Goal: Find specific page/section: Find specific page/section

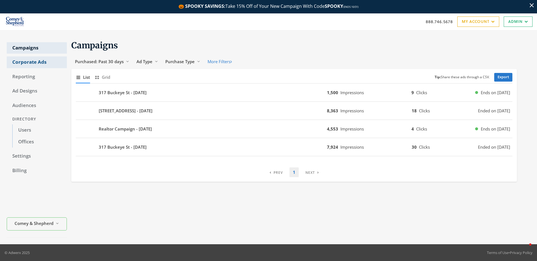
click at [33, 63] on link "Corporate Ads" at bounding box center [37, 63] width 60 height 12
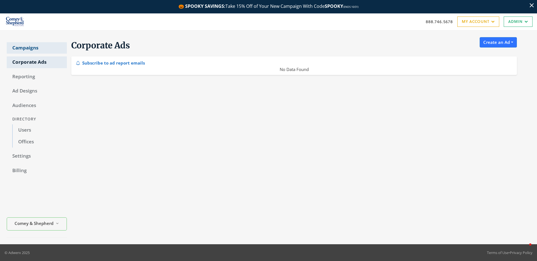
click at [32, 51] on link "Campaigns" at bounding box center [37, 48] width 60 height 12
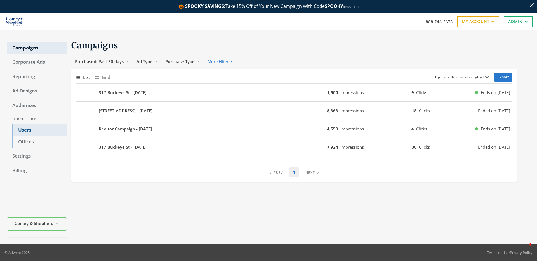
click at [29, 128] on link "Users" at bounding box center [39, 131] width 55 height 12
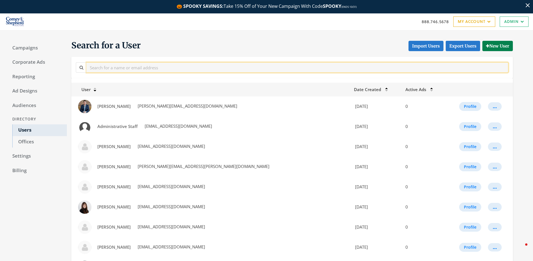
click at [187, 69] on input "text" at bounding box center [297, 67] width 422 height 10
type input "[PERSON_NAME]"
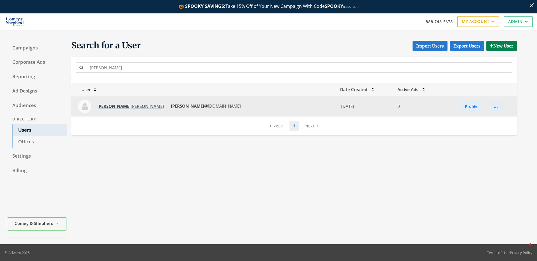
click at [110, 106] on span "[PERSON_NAME]" at bounding box center [130, 107] width 67 height 6
